Goal: Information Seeking & Learning: Stay updated

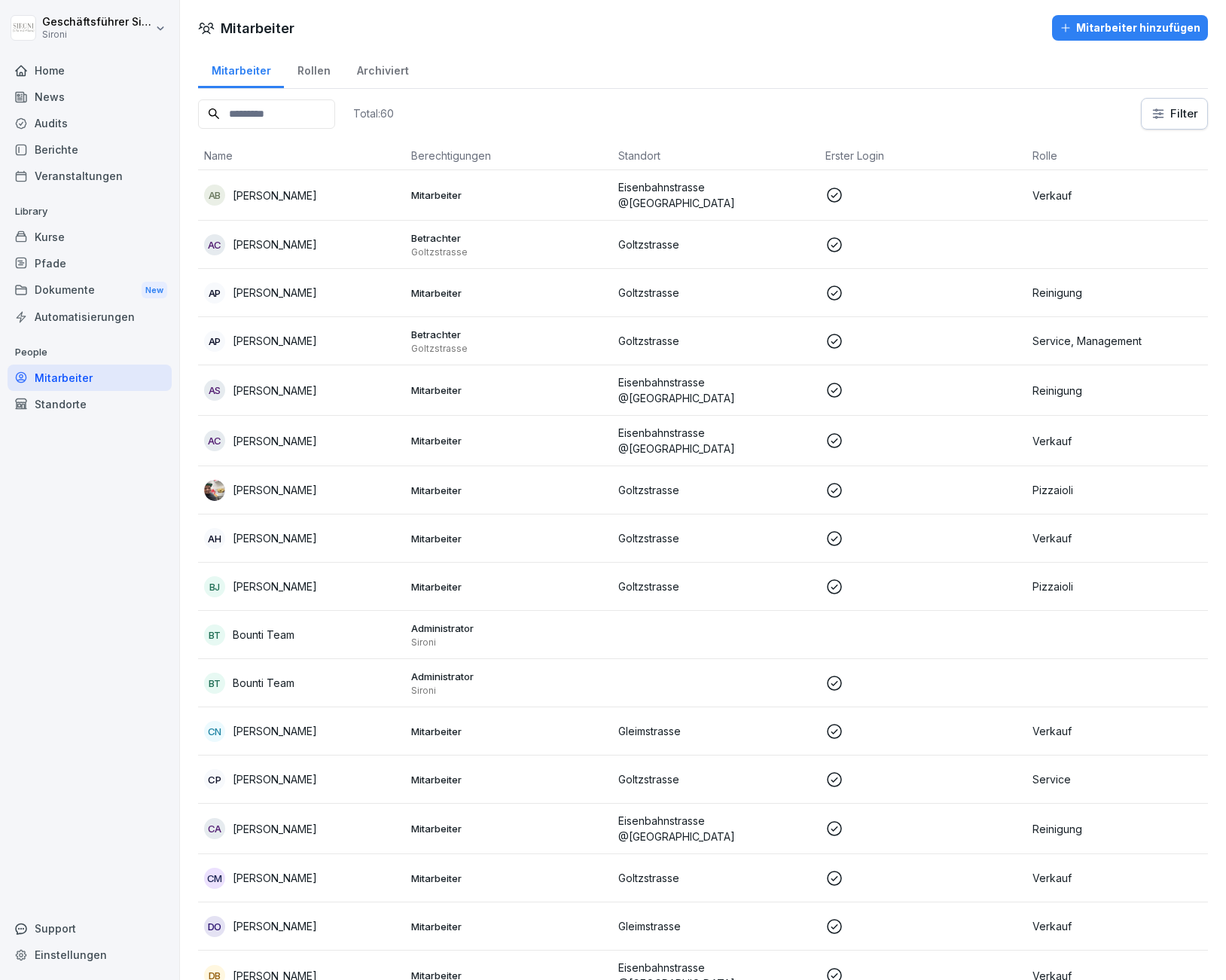
scroll to position [2097, 0]
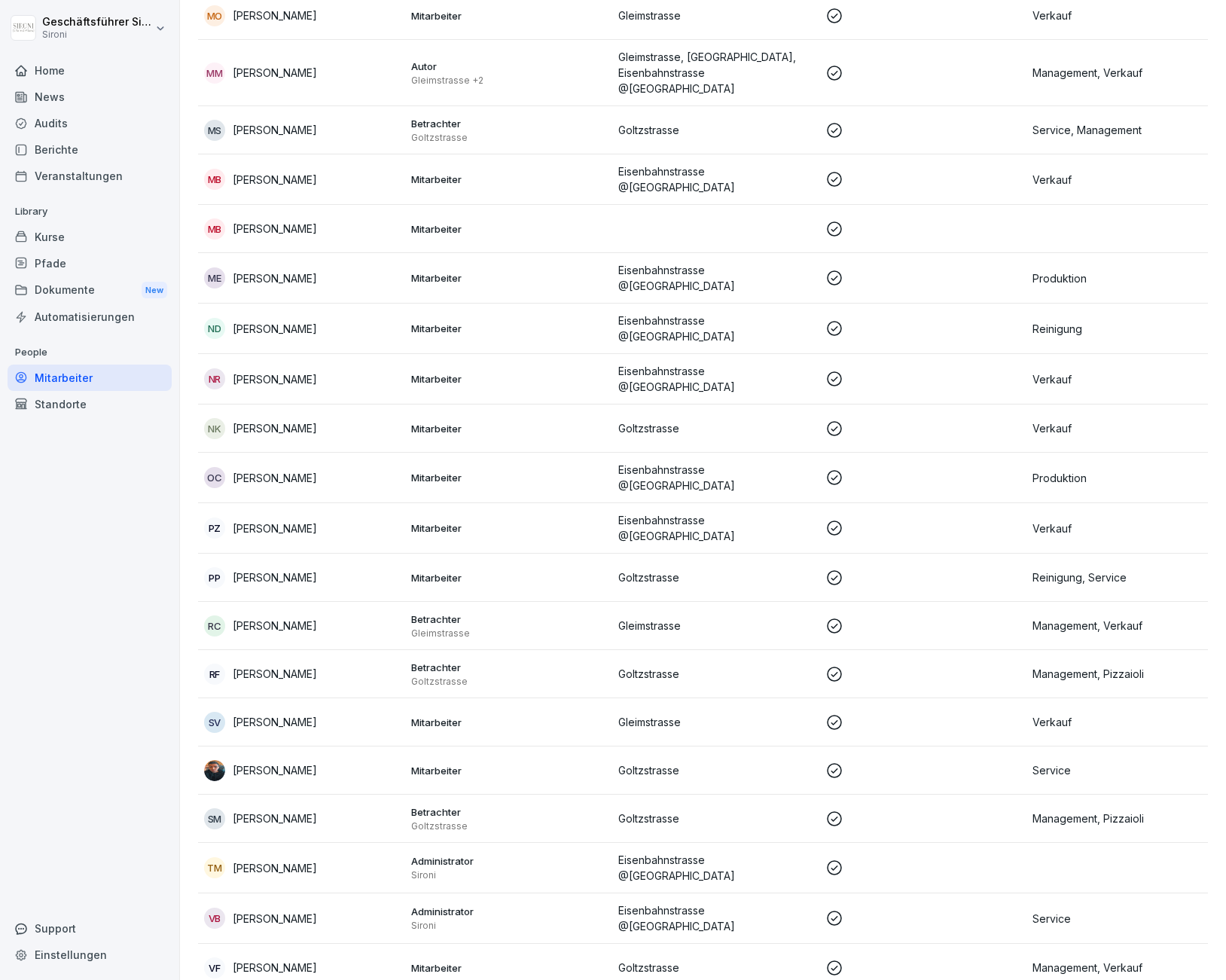
click at [62, 65] on div "Home" at bounding box center [89, 70] width 164 height 26
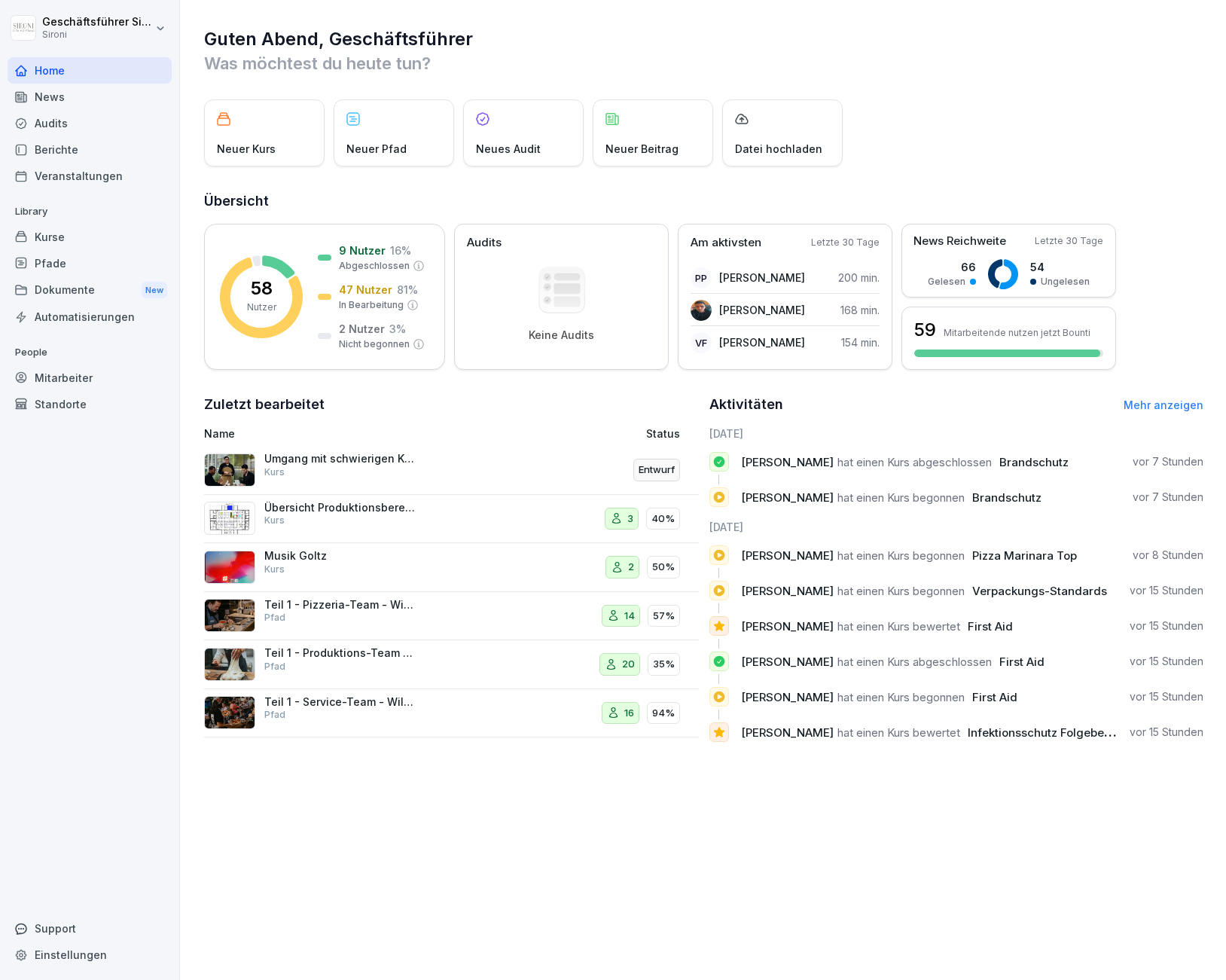
click at [73, 383] on div "Mitarbeiter" at bounding box center [89, 377] width 164 height 26
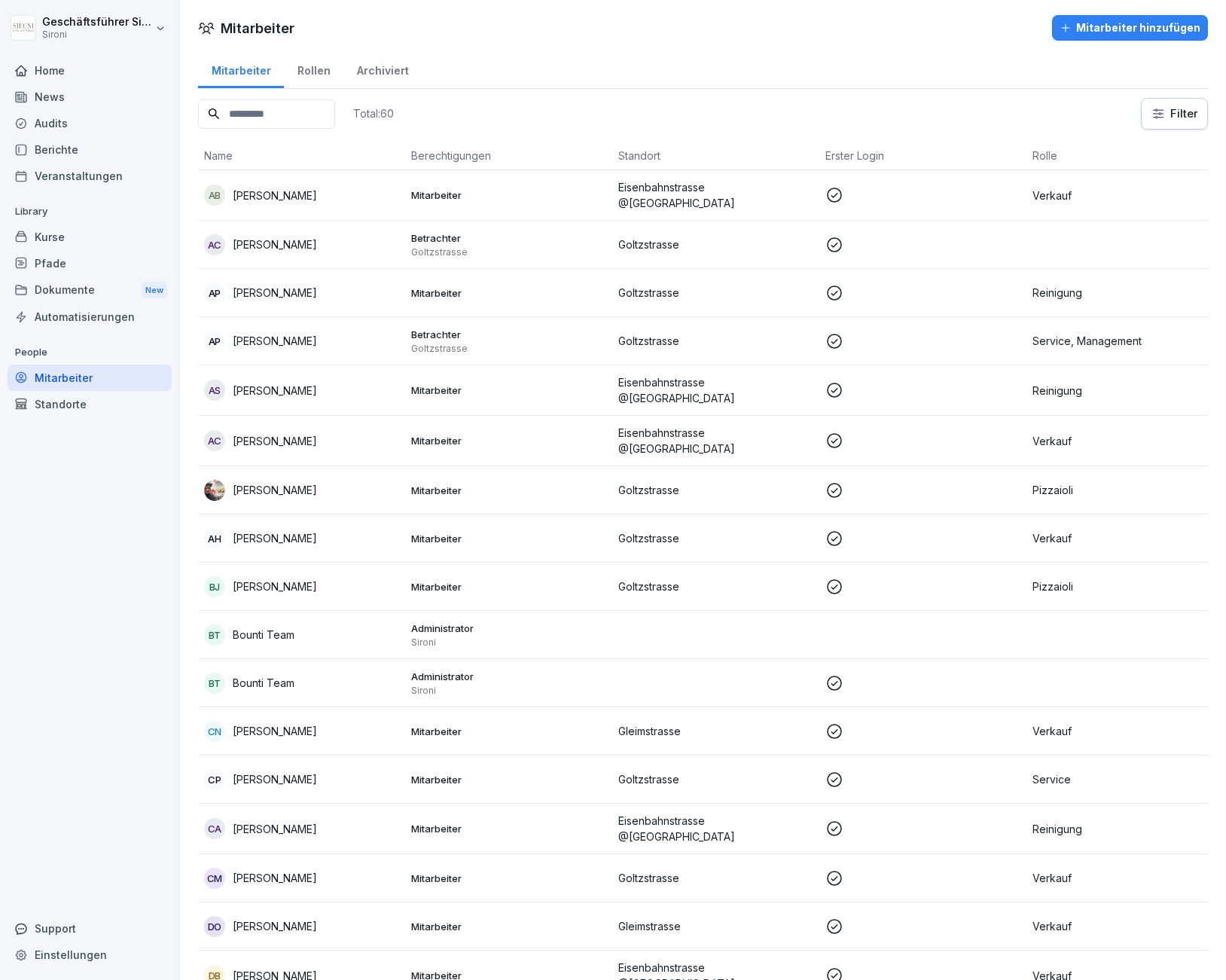
click at [52, 90] on div "News" at bounding box center [89, 97] width 164 height 26
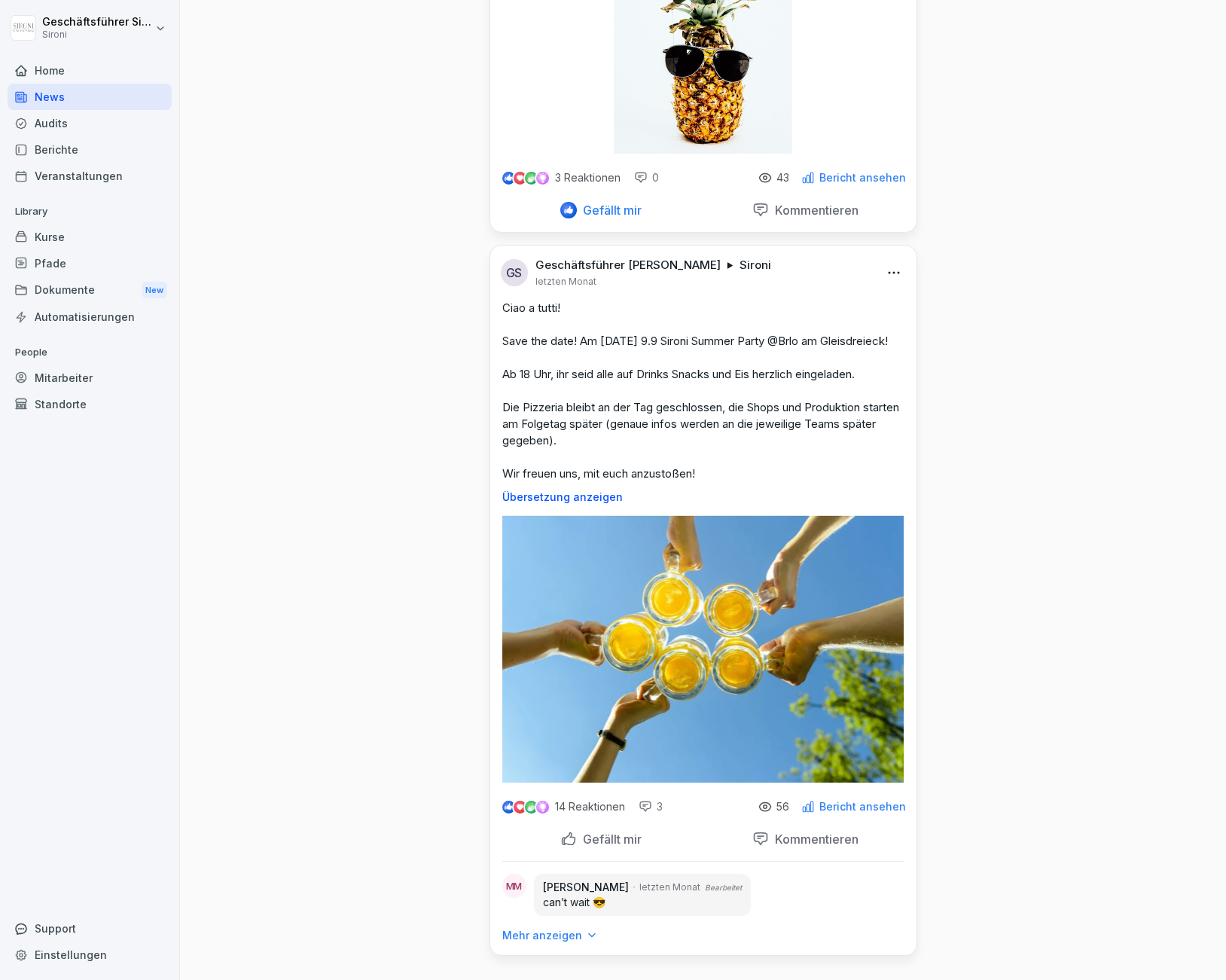
scroll to position [958, 0]
click at [783, 808] on p "56" at bounding box center [783, 807] width 13 height 12
click at [857, 807] on p "Bericht ansehen" at bounding box center [862, 807] width 87 height 12
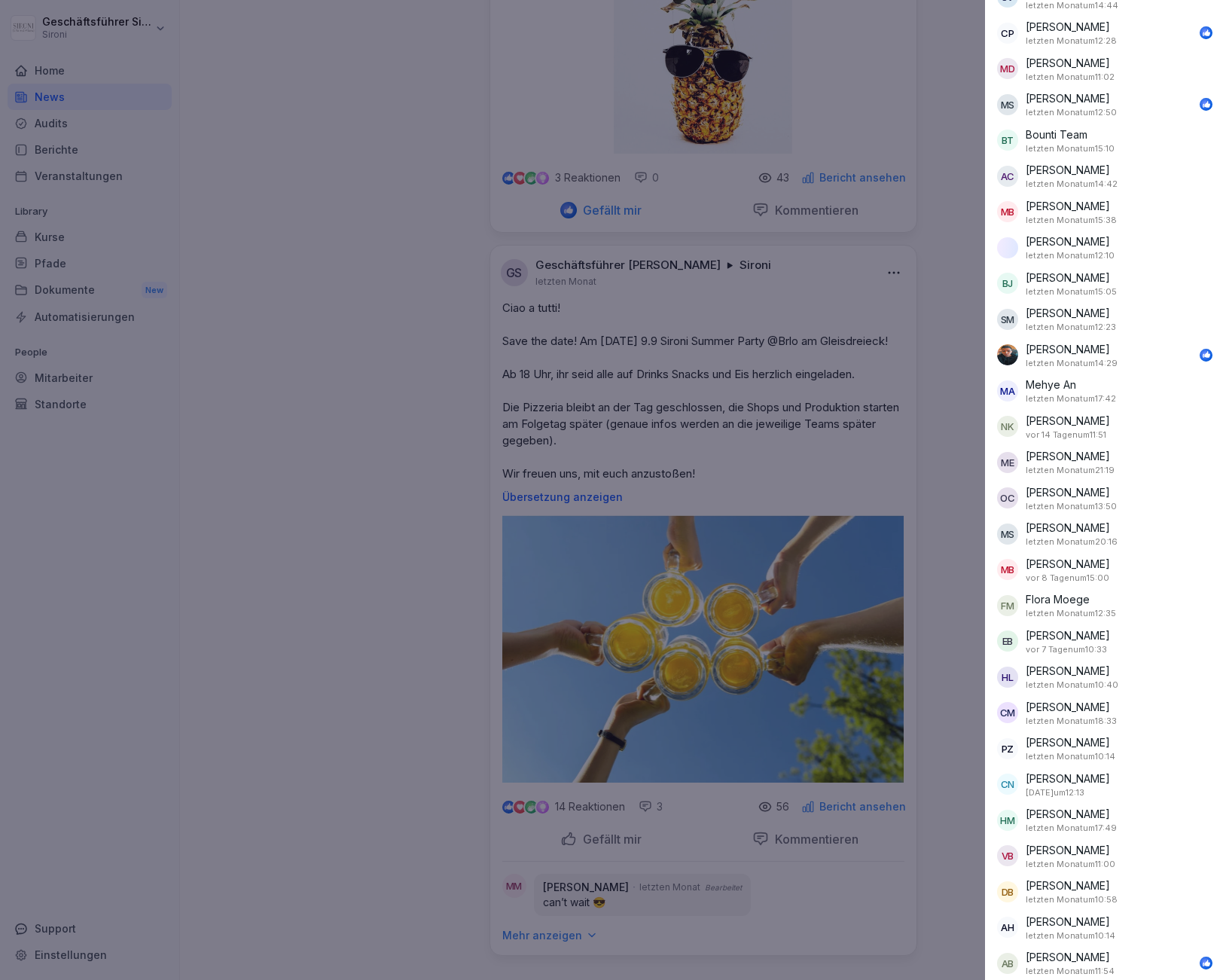
scroll to position [0, 0]
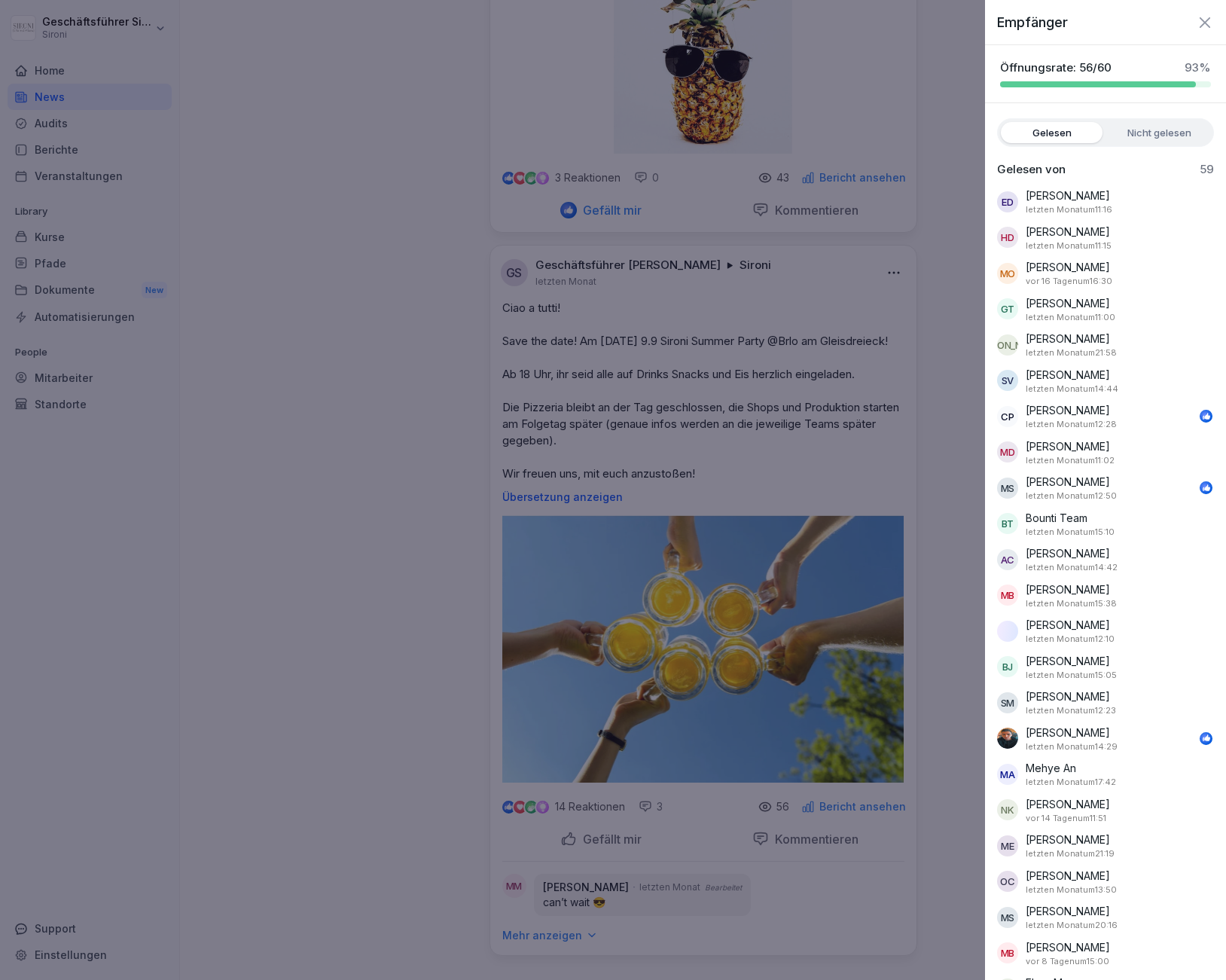
click at [1152, 132] on label "Nicht gelesen" at bounding box center [1159, 132] width 102 height 21
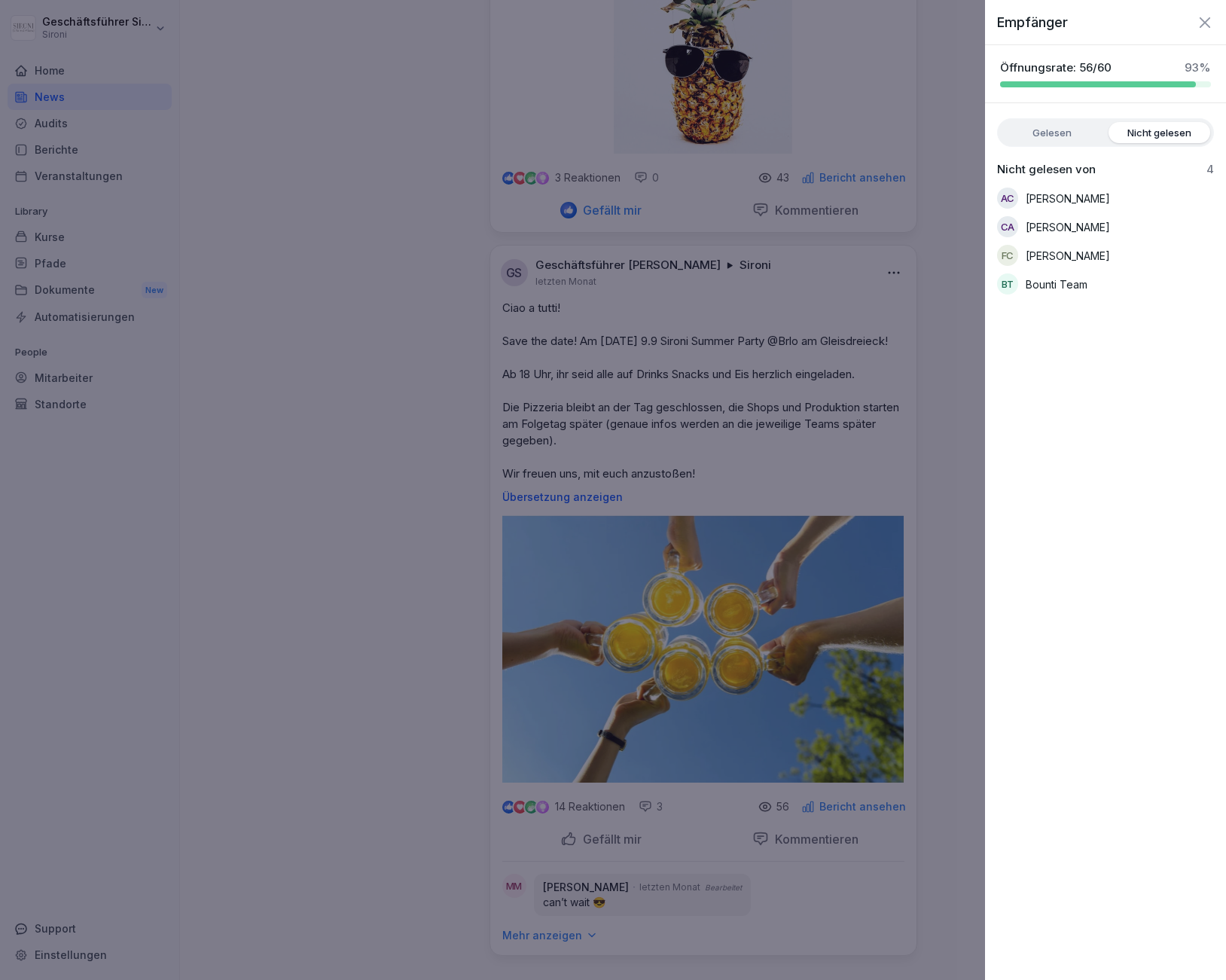
click at [1066, 128] on label "Gelesen" at bounding box center [1051, 132] width 102 height 21
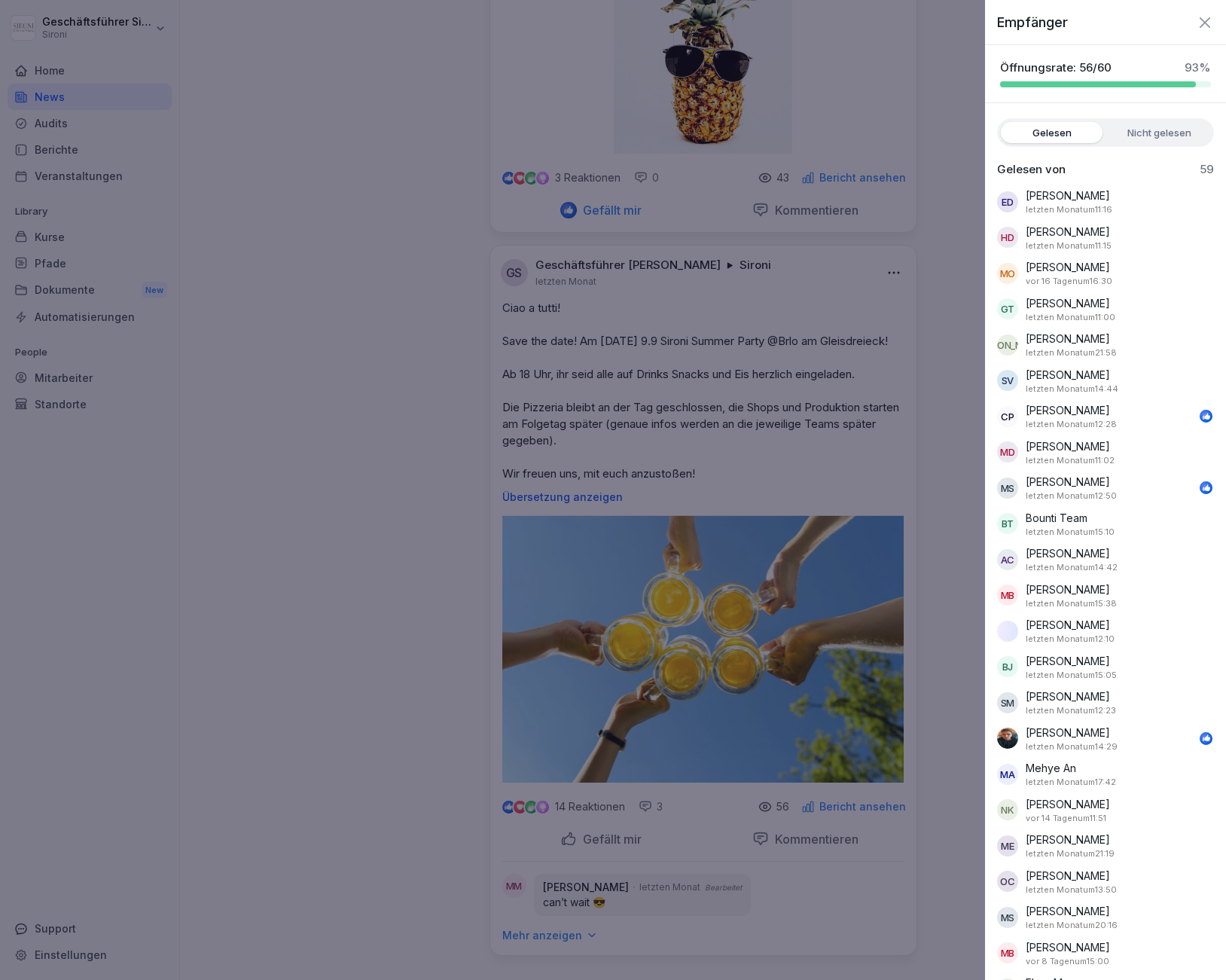
click at [1208, 17] on icon "button" at bounding box center [1204, 22] width 18 height 18
